Goal: Task Accomplishment & Management: Manage account settings

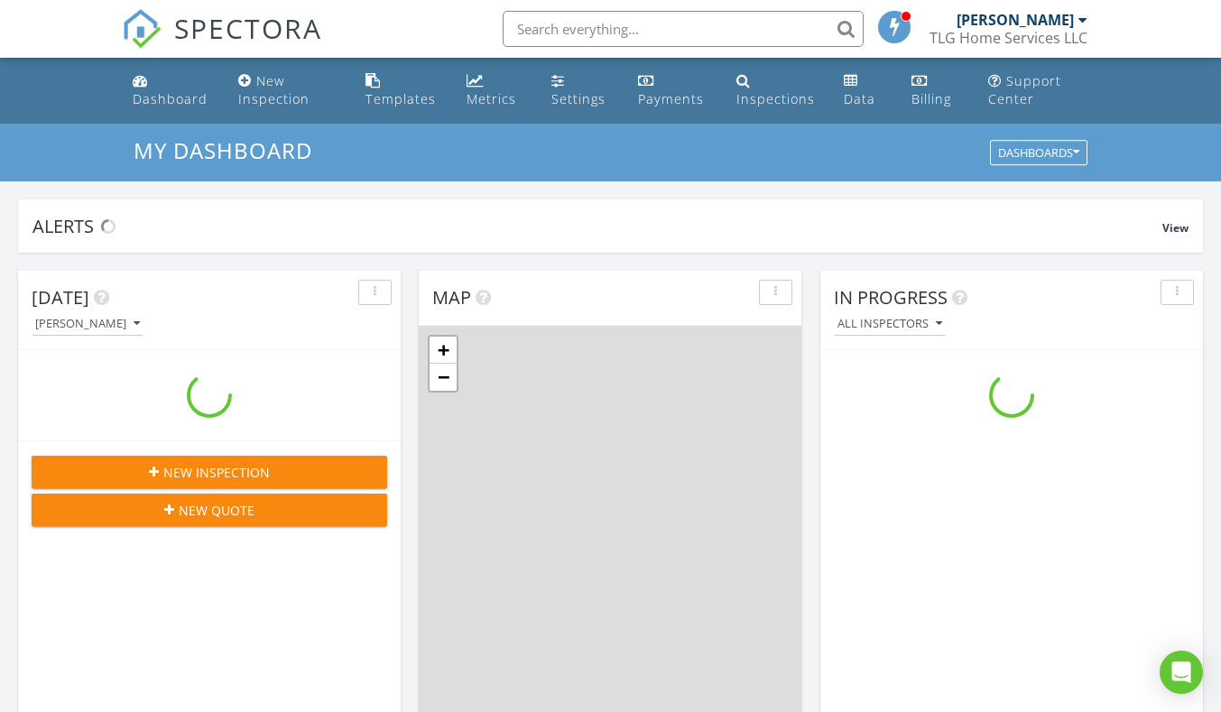
scroll to position [1670, 1248]
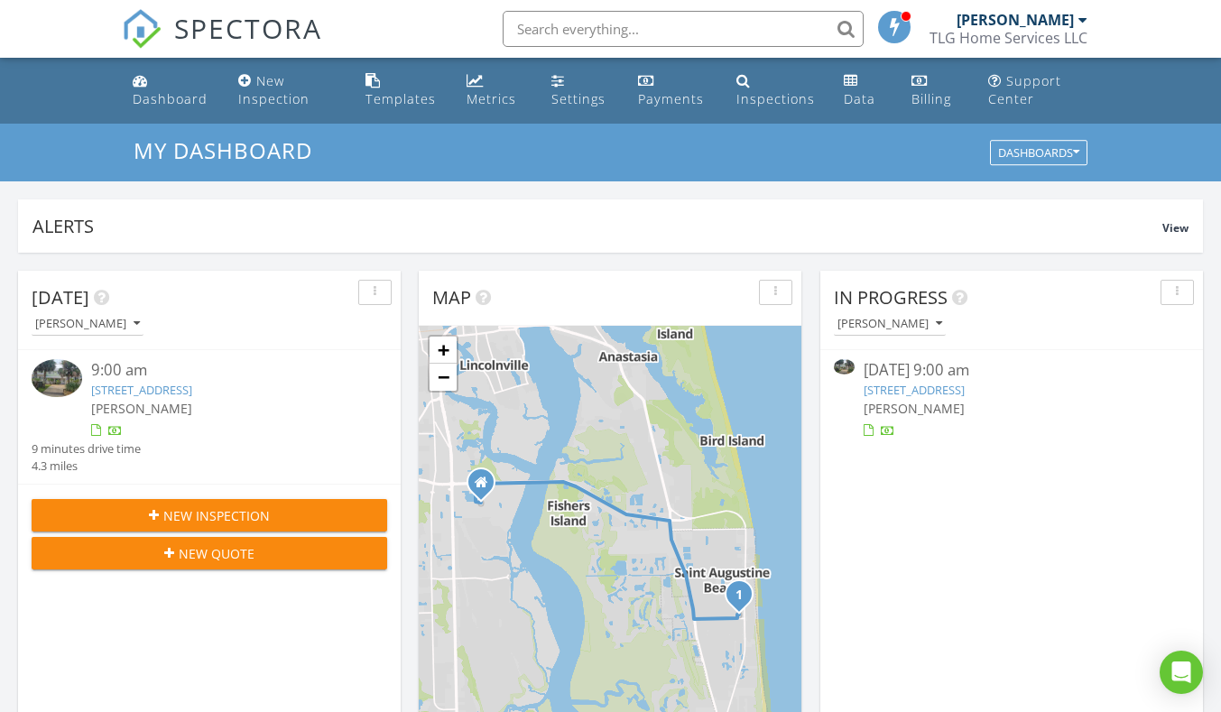
click at [961, 393] on link "109 1st St B, St. Augustine, FL 32080" at bounding box center [913, 390] width 101 height 16
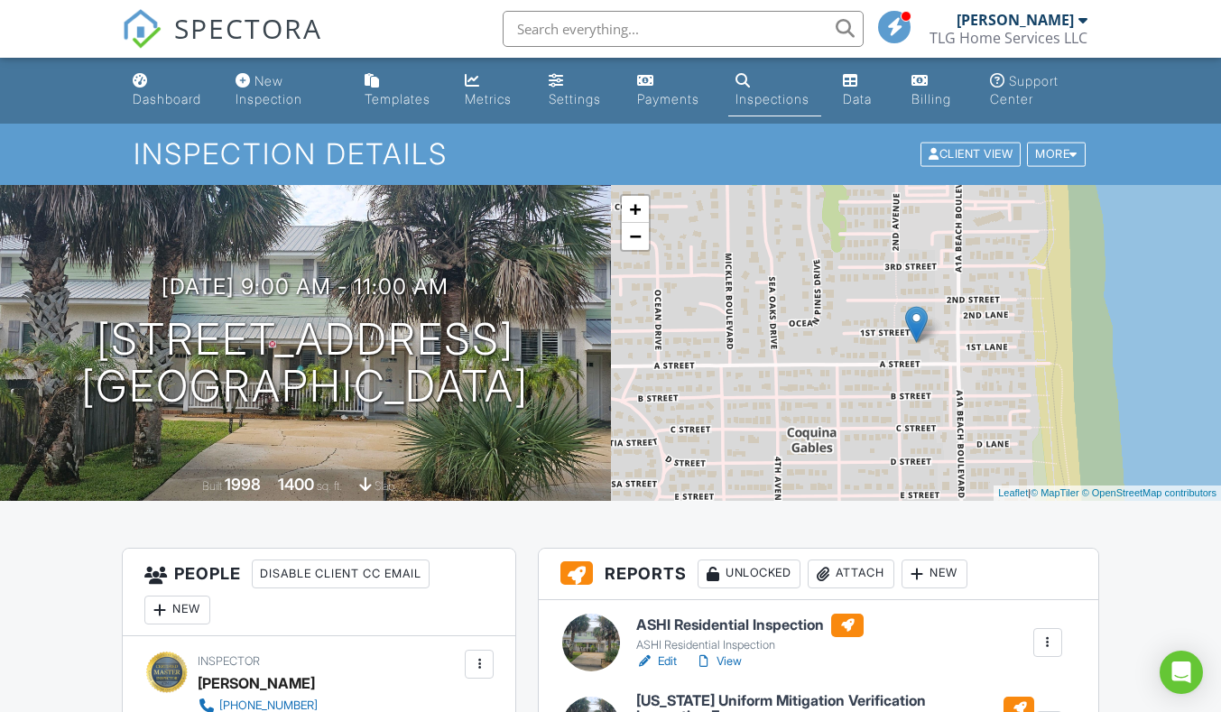
click at [618, 35] on input "text" at bounding box center [682, 29] width 361 height 36
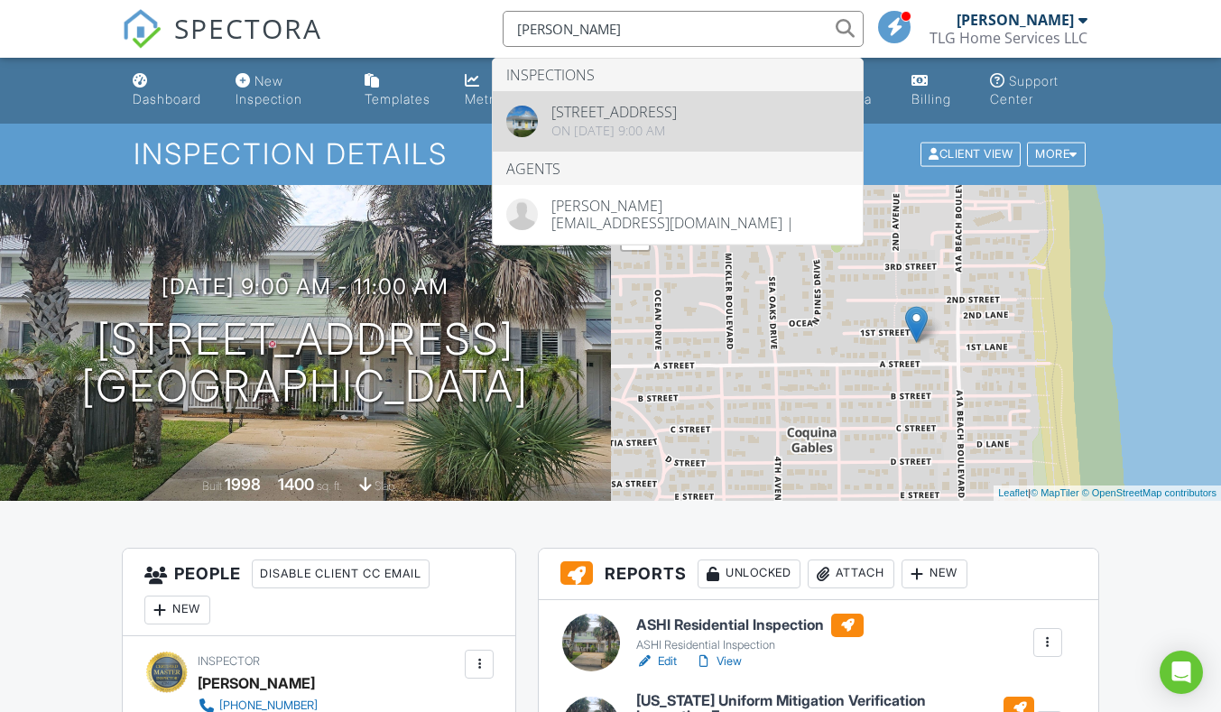
type input "copeland"
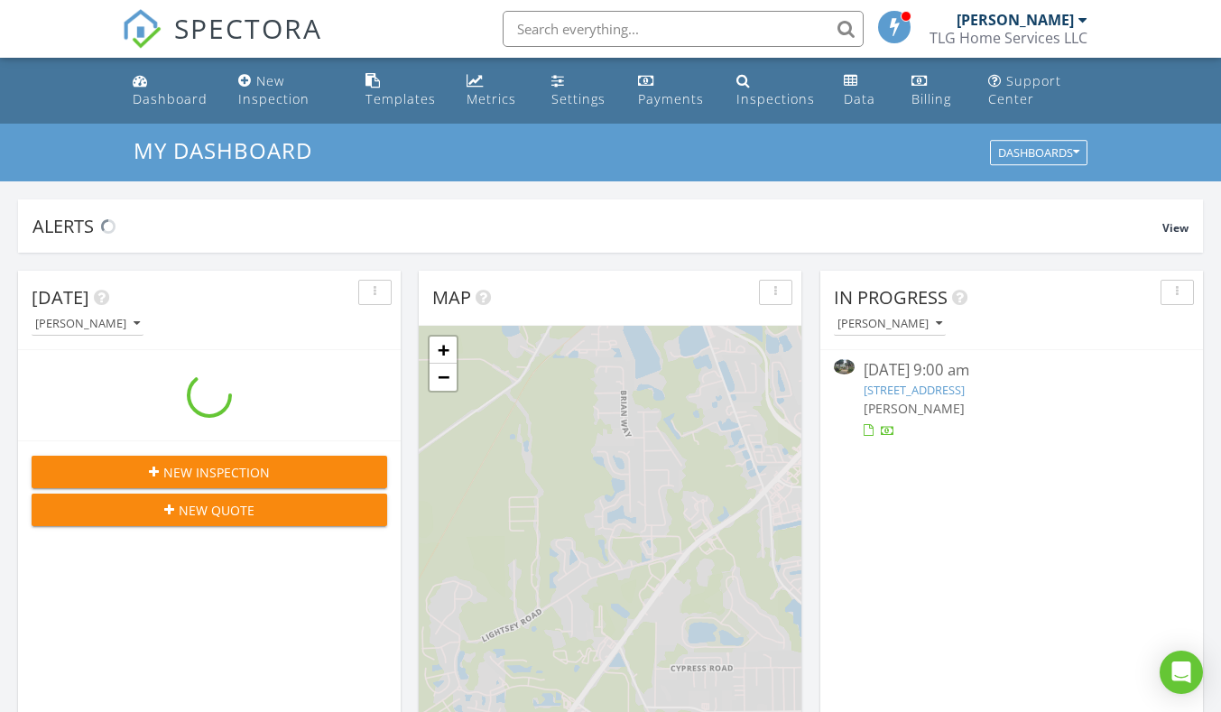
scroll to position [1670, 1248]
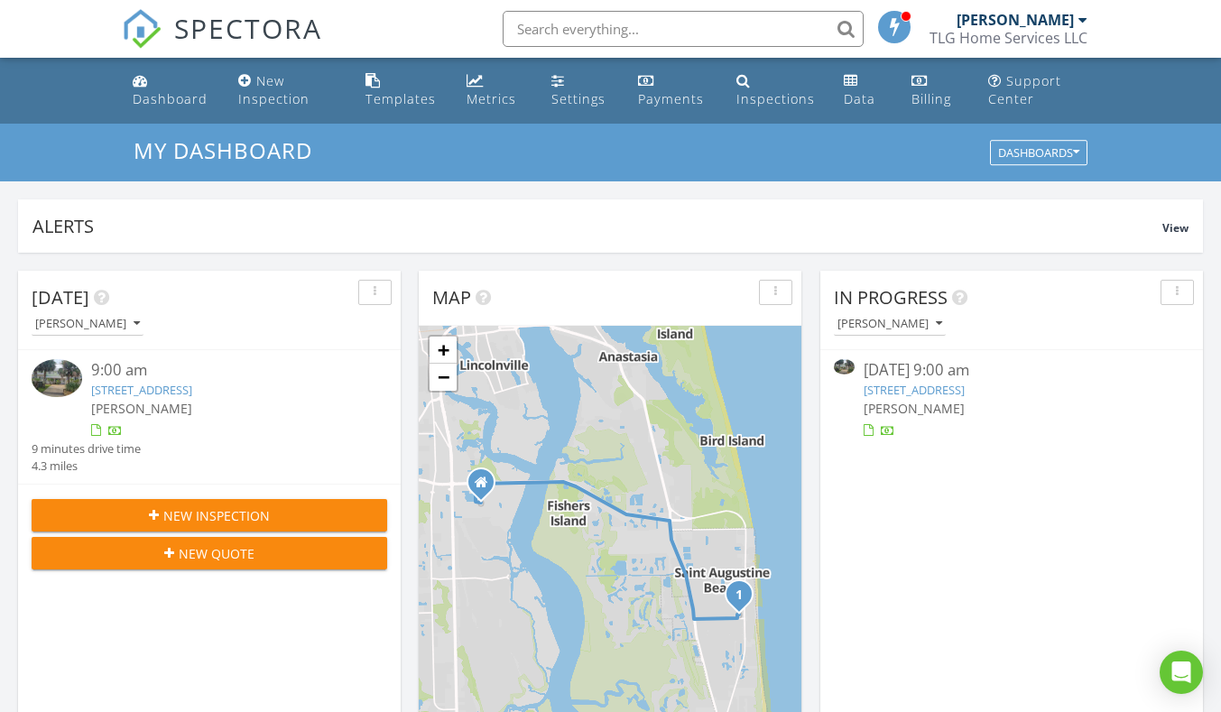
click at [964, 392] on link "109 1st St B, St. Augustine, FL 32080" at bounding box center [913, 390] width 101 height 16
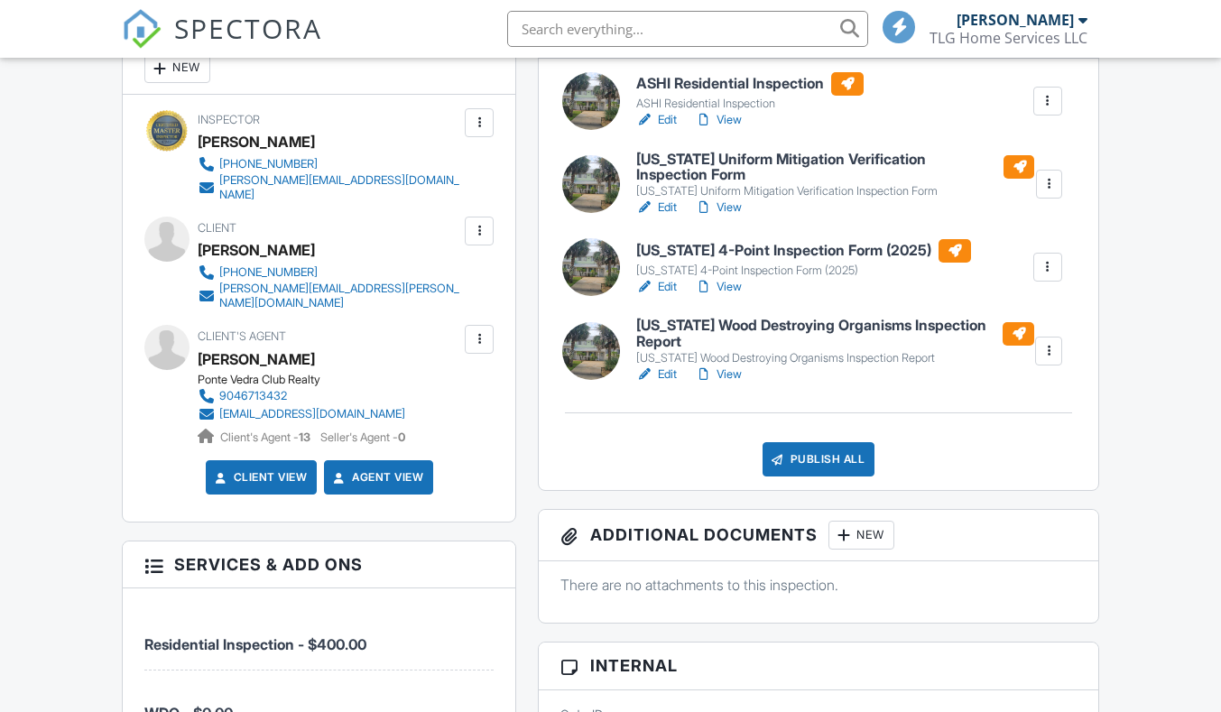
click at [666, 373] on link "Edit" at bounding box center [656, 374] width 41 height 18
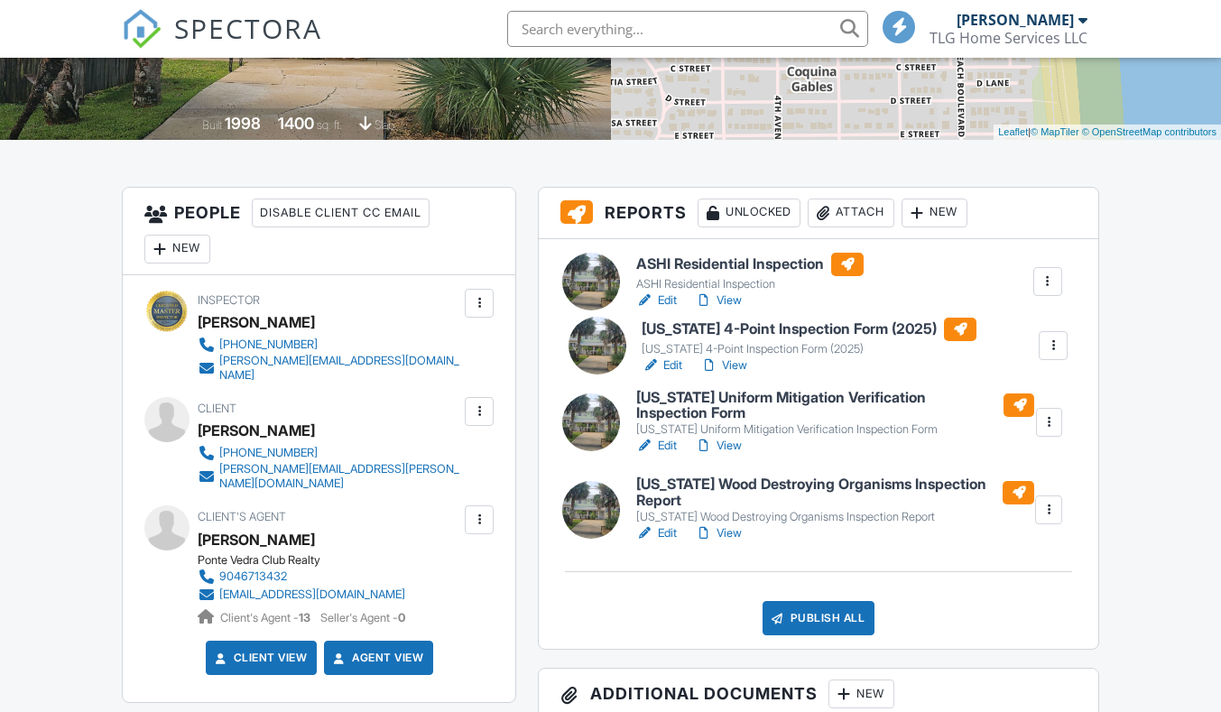
drag, startPoint x: 596, startPoint y: 458, endPoint x: 603, endPoint y: 356, distance: 102.1
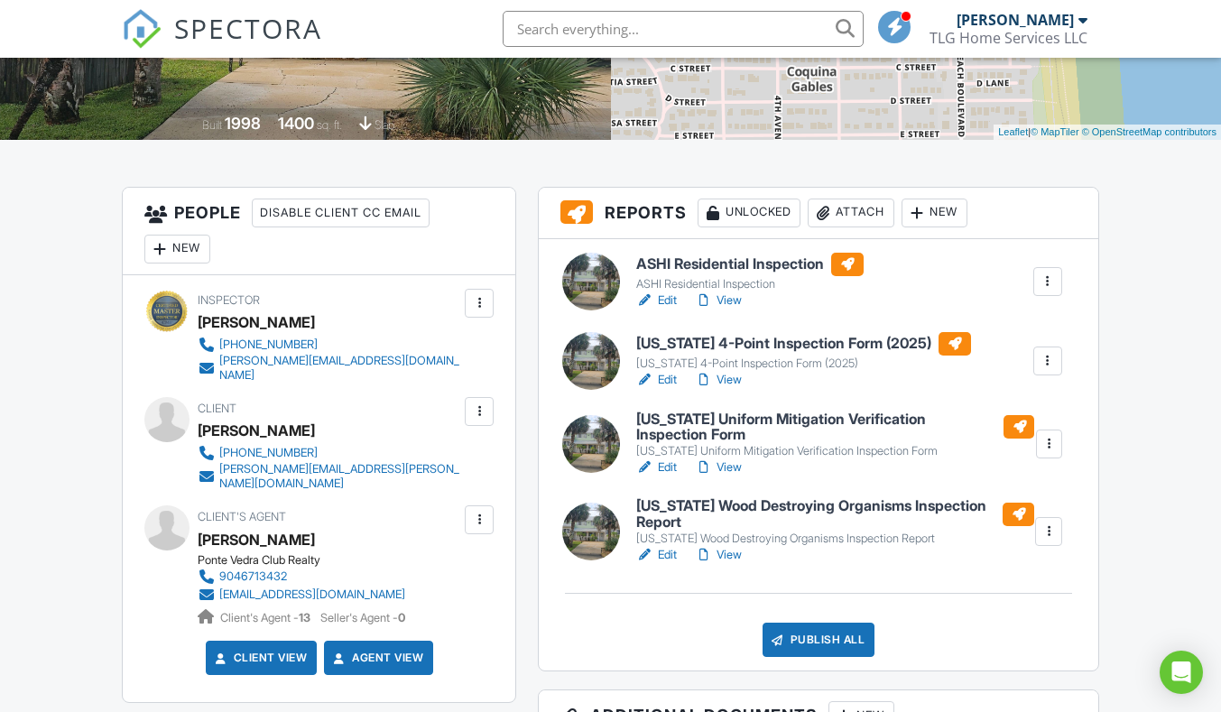
click at [664, 467] on link "Edit" at bounding box center [656, 467] width 41 height 18
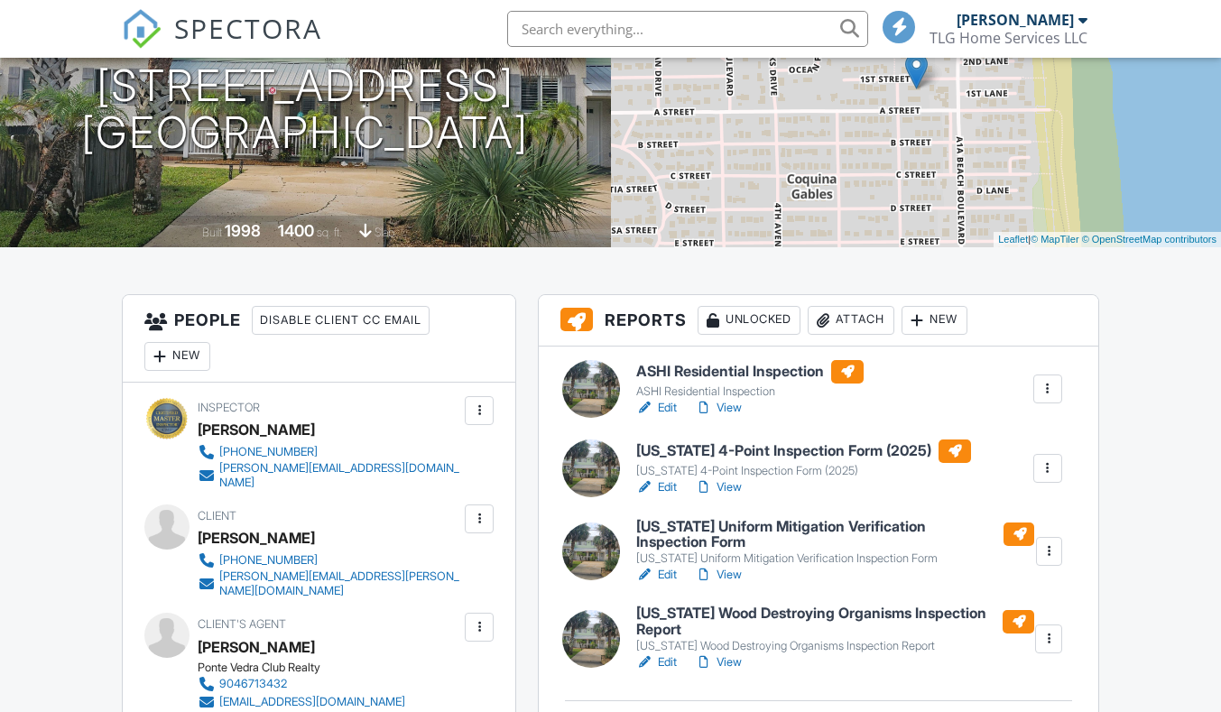
scroll to position [361, 0]
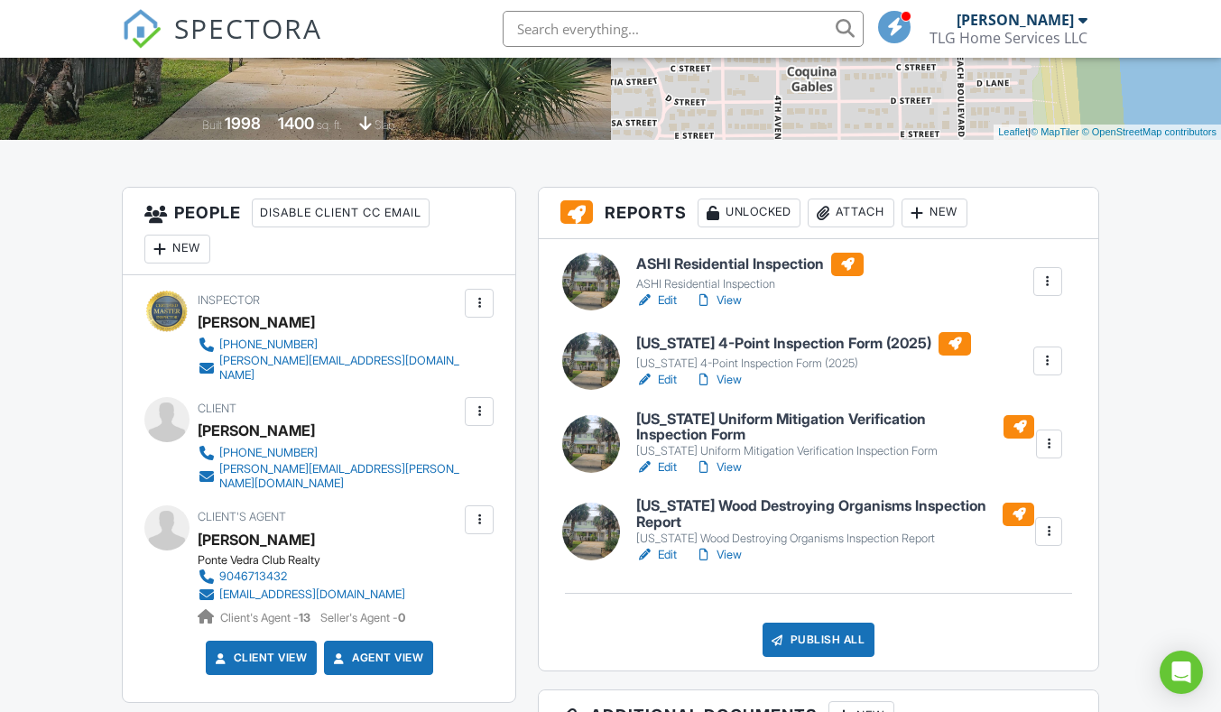
click at [667, 379] on link "Edit" at bounding box center [656, 380] width 41 height 18
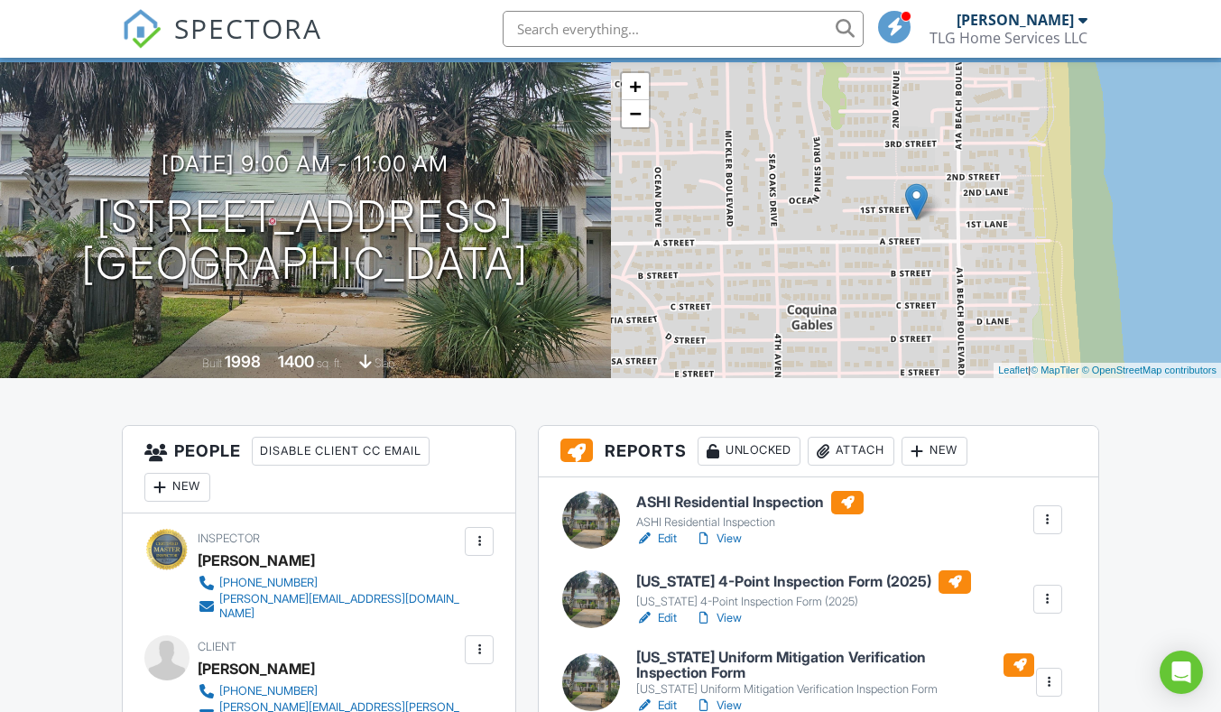
scroll to position [180, 0]
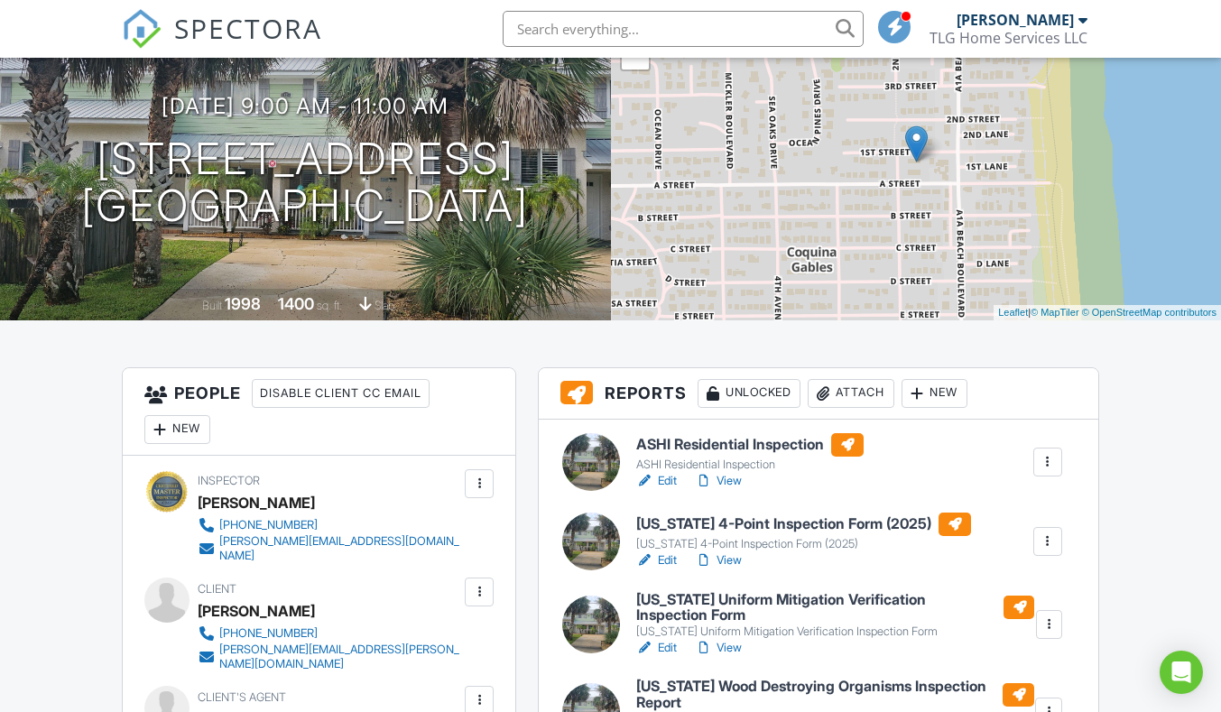
click at [666, 483] on link "Edit" at bounding box center [656, 481] width 41 height 18
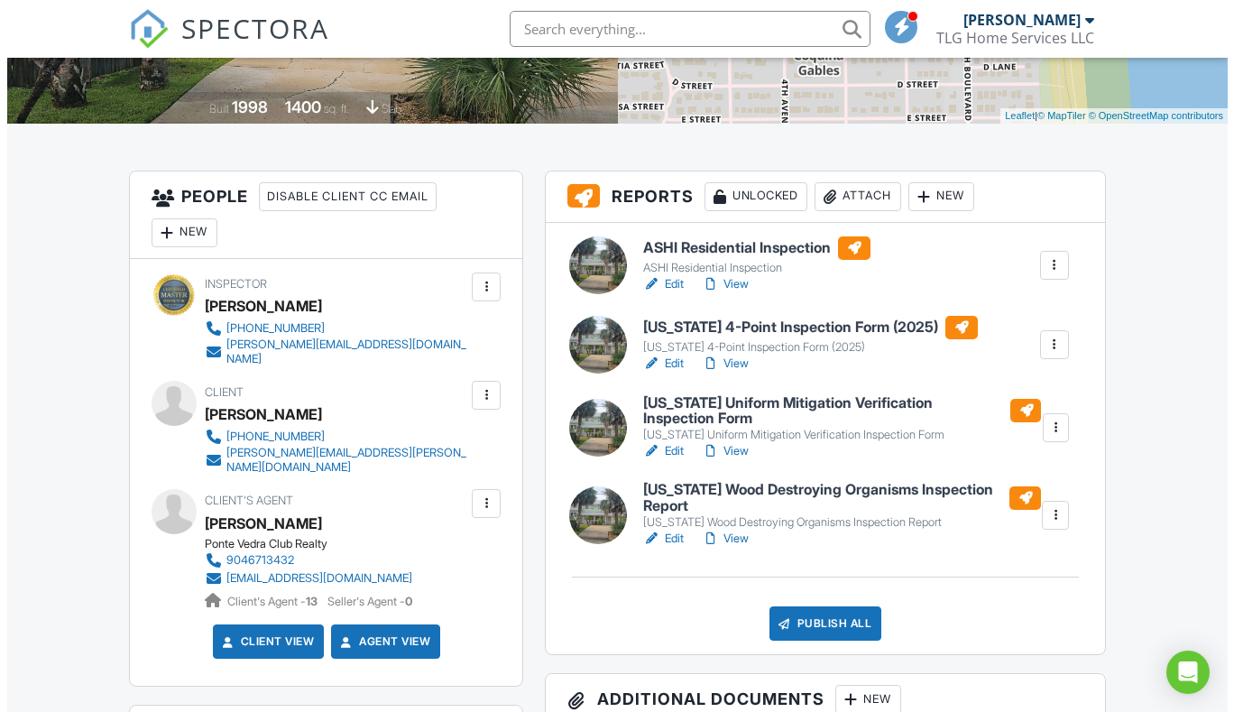
scroll to position [451, 0]
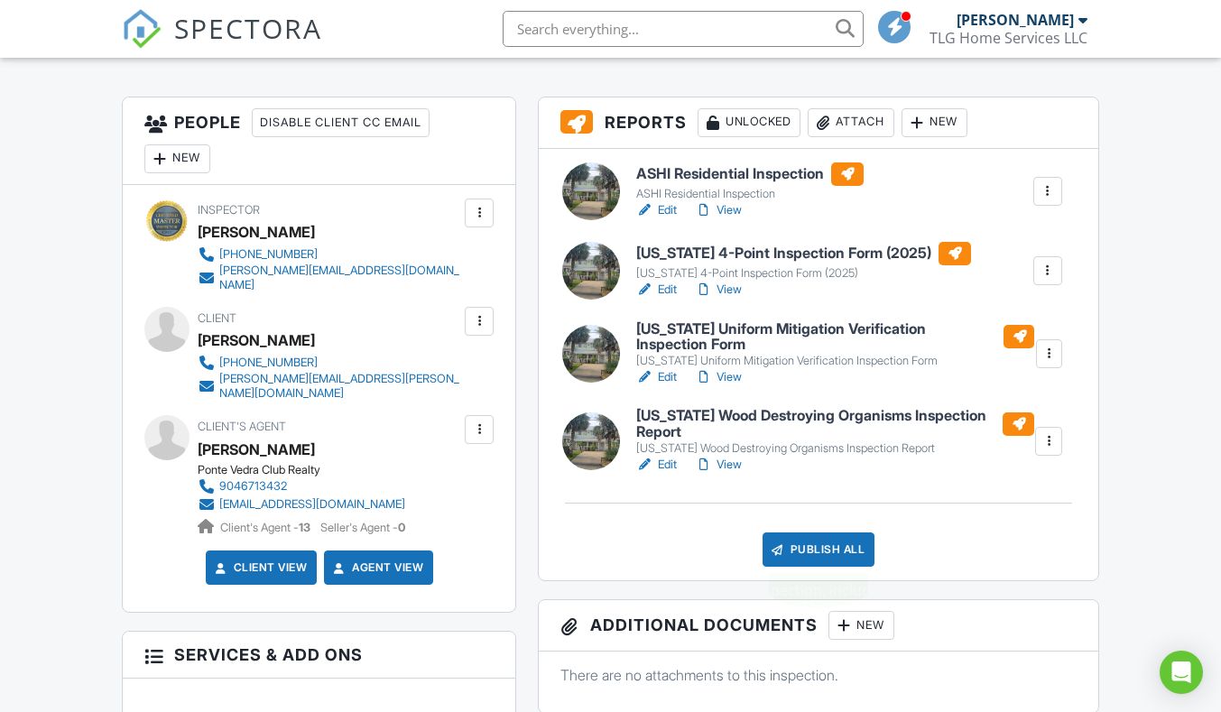
click at [808, 538] on div "Publish All" at bounding box center [818, 549] width 113 height 34
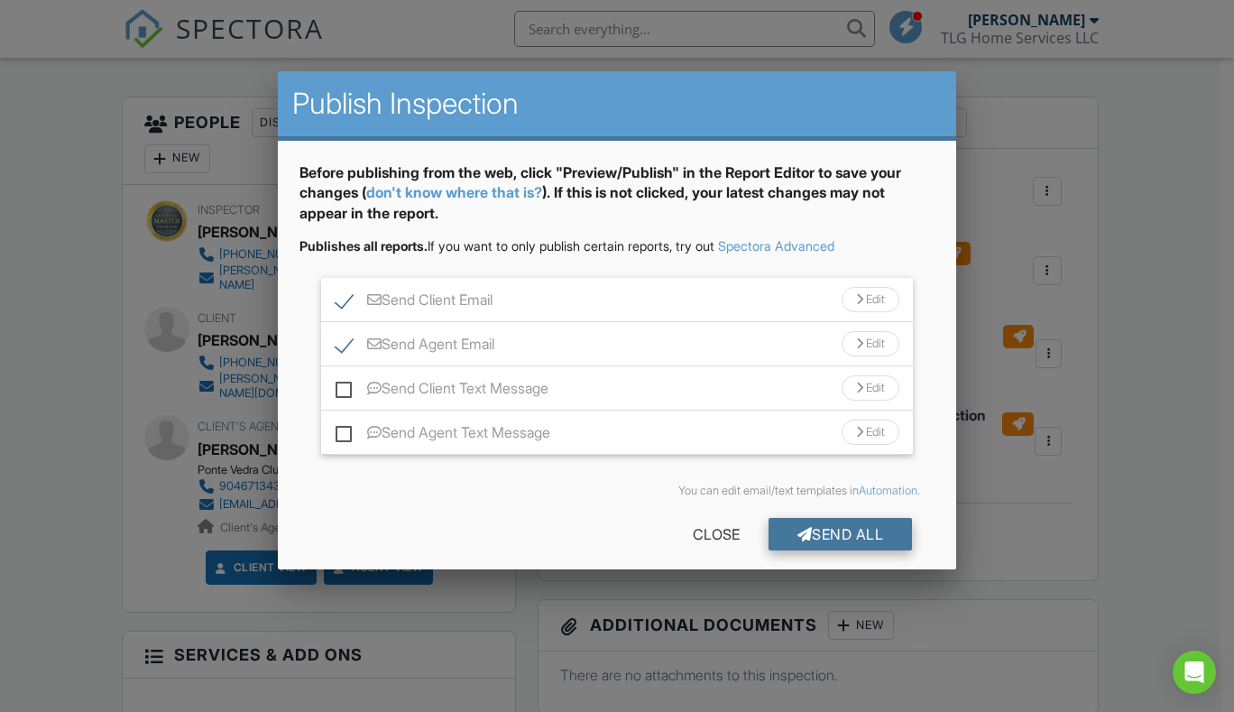
click at [861, 540] on div "Send All" at bounding box center [841, 534] width 144 height 32
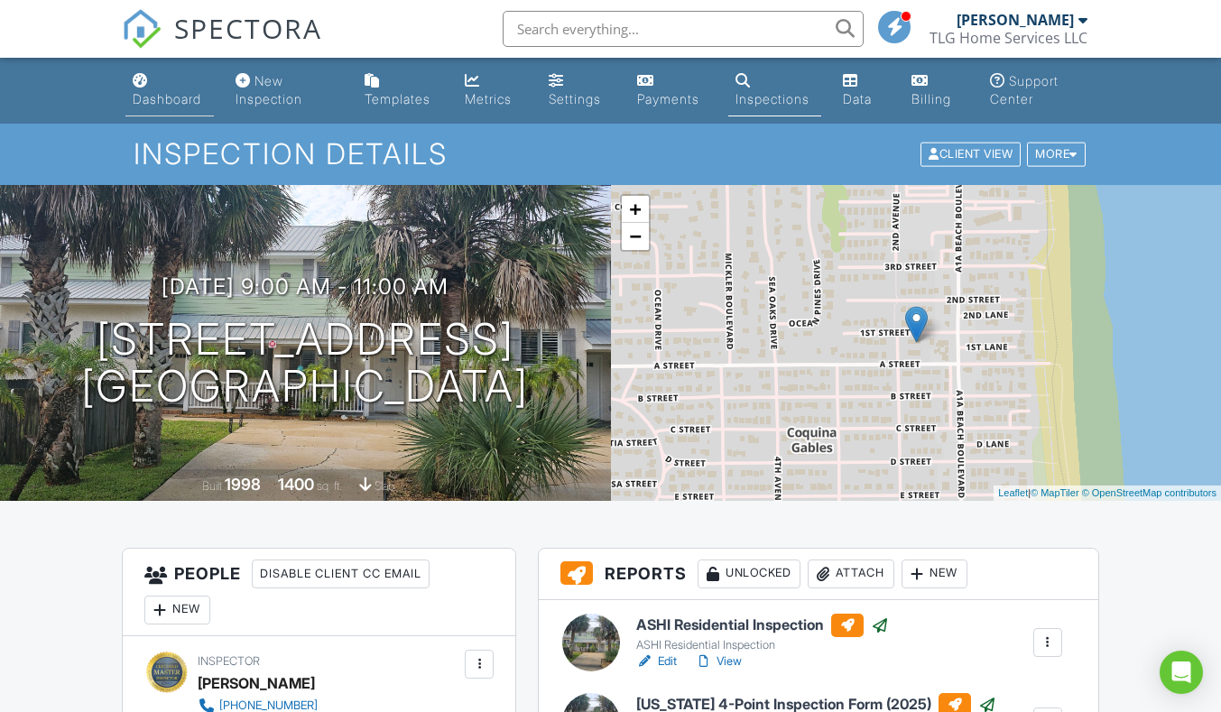
click at [144, 98] on div "Dashboard" at bounding box center [167, 98] width 69 height 15
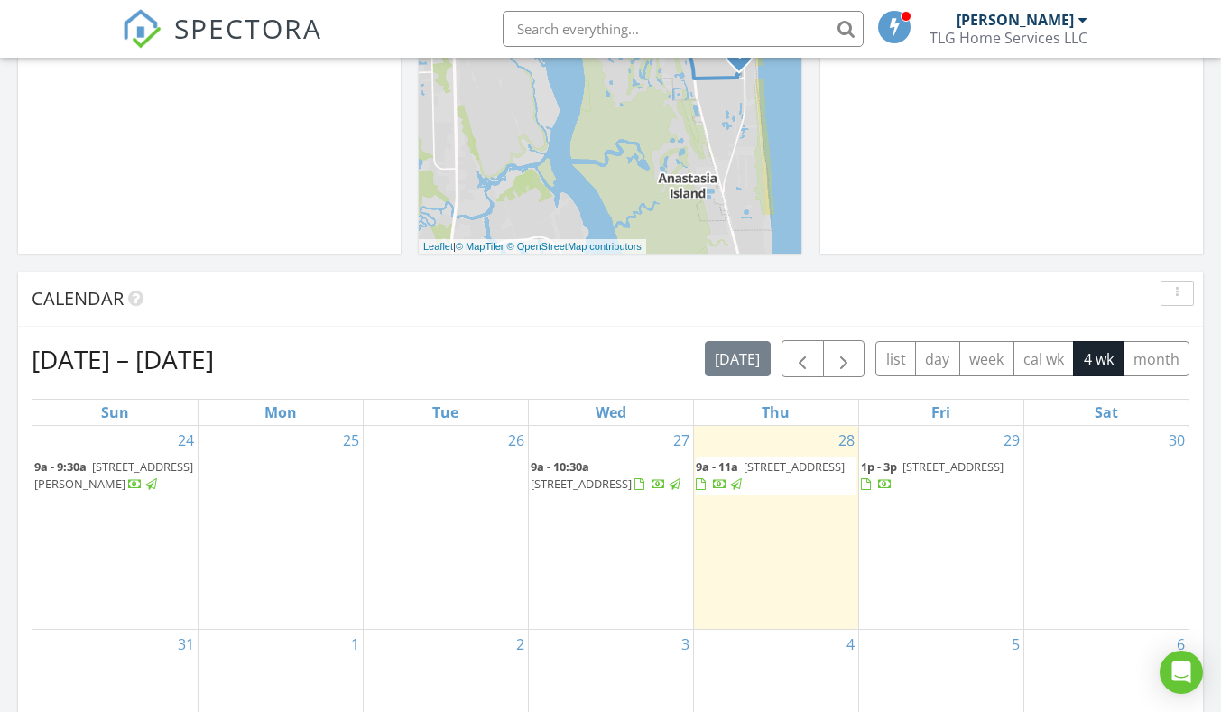
scroll to position [541, 0]
